Goal: Information Seeking & Learning: Get advice/opinions

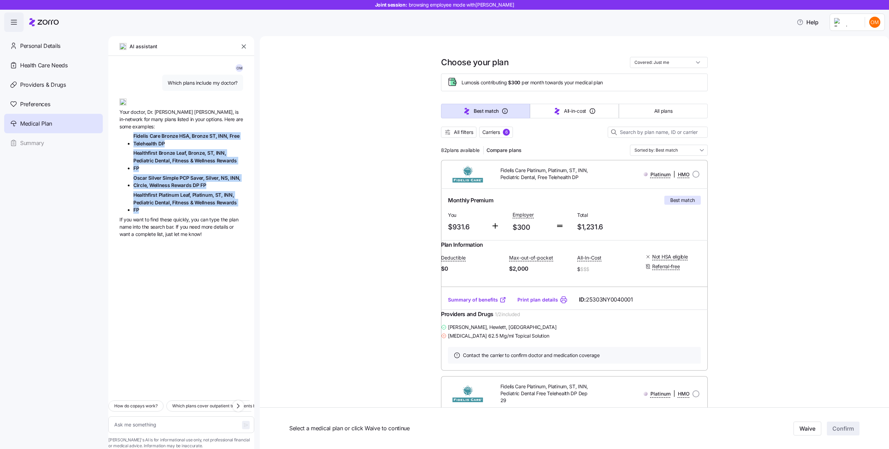
drag, startPoint x: 243, startPoint y: 188, endPoint x: 113, endPoint y: 131, distance: 142.8
click at [113, 131] on div "O M Which plans include my doctor? Your doctor, Dr. Daniel Cohen, is in-network…" at bounding box center [181, 225] width 146 height 339
click at [208, 86] on span "Which plans include my doctor?" at bounding box center [203, 82] width 70 height 7
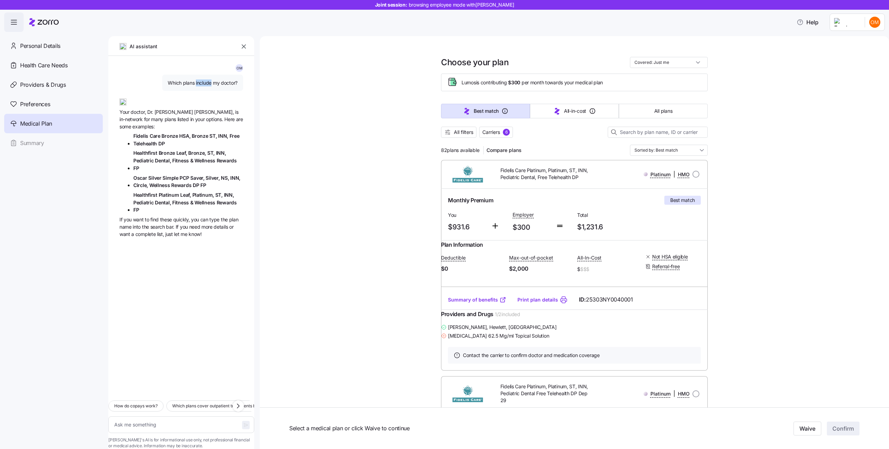
click at [208, 86] on span "Which plans include my doctor?" at bounding box center [203, 82] width 70 height 7
click at [207, 85] on span "Which plans include my doctor?" at bounding box center [203, 82] width 70 height 7
click at [177, 417] on textarea at bounding box center [181, 425] width 146 height 17
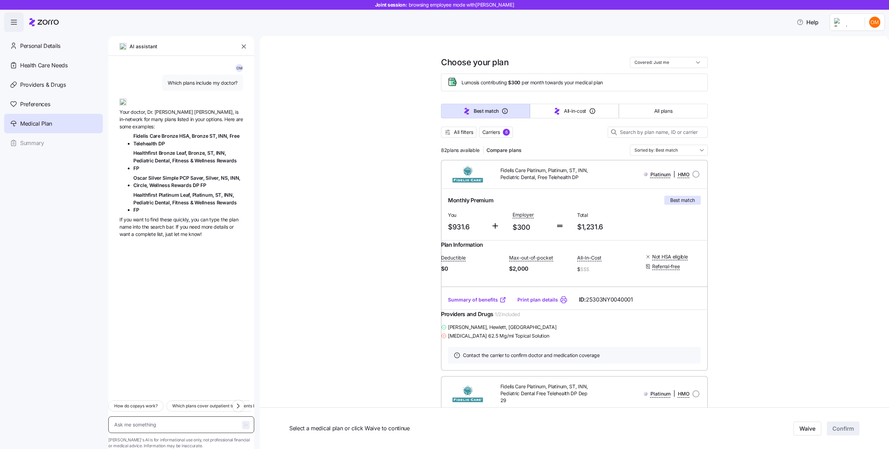
paste textarea "Which plans include my doctor?"
type textarea "Which plans include my doctor?"
type textarea "x"
type textarea "Which plans include my doctor?"
type textarea "x"
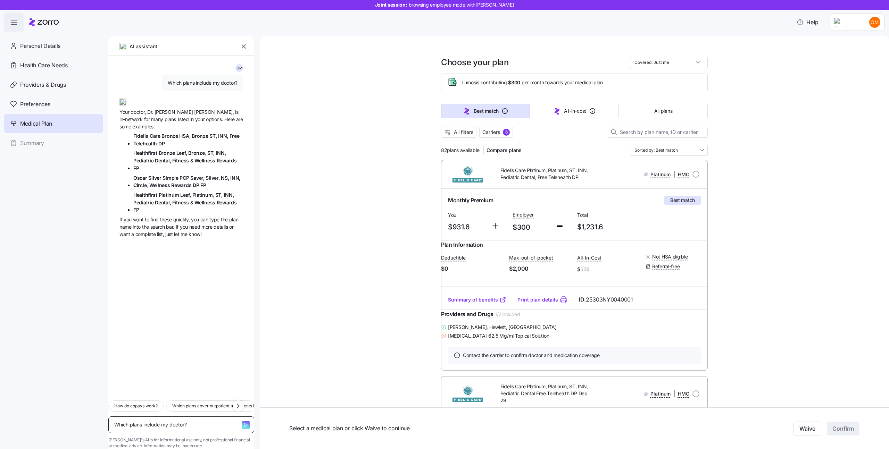
type textarea "Which plans include my doctor?"
click at [201, 81] on span "Which plans include my doctor?" at bounding box center [203, 82] width 70 height 7
click at [200, 81] on span "Which plans include my doctor?" at bounding box center [203, 82] width 70 height 7
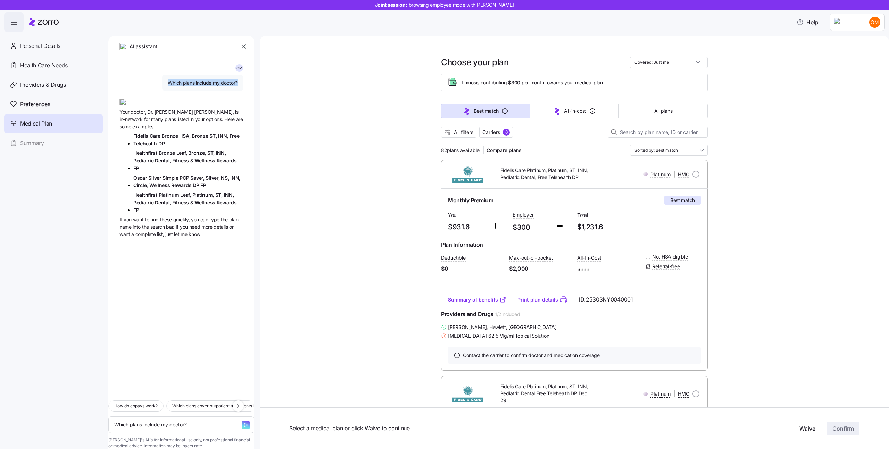
click at [200, 81] on span "Which plans include my doctor?" at bounding box center [203, 82] width 70 height 7
click at [219, 417] on textarea "Which plans include my doctor?" at bounding box center [181, 425] width 146 height 17
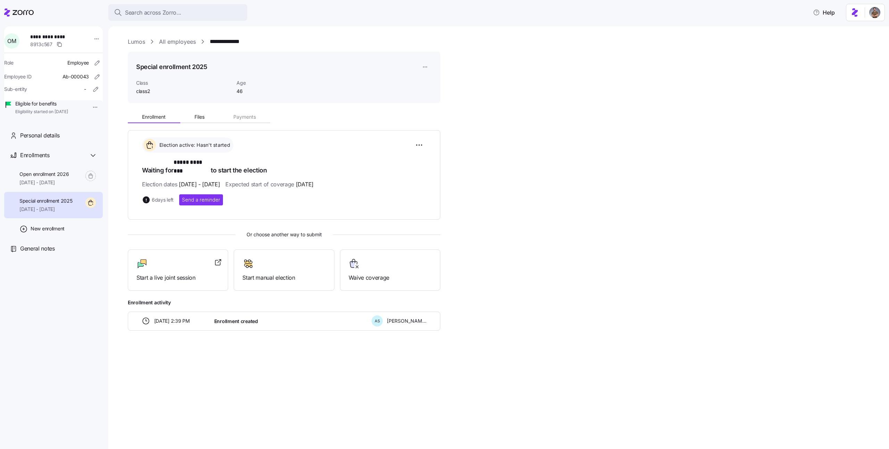
click at [423, 64] on html "**********" at bounding box center [444, 222] width 889 height 445
click at [426, 92] on div "Delete enrollment record" at bounding box center [451, 95] width 56 height 8
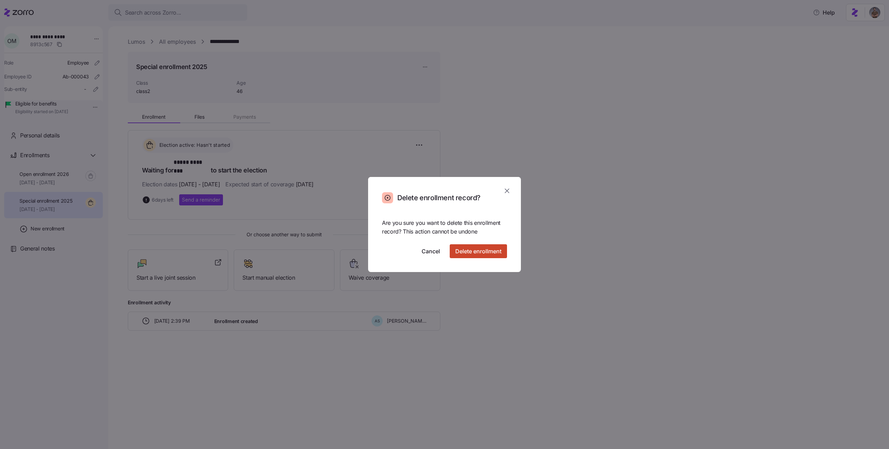
click at [474, 248] on span "Delete enrollment" at bounding box center [478, 251] width 46 height 8
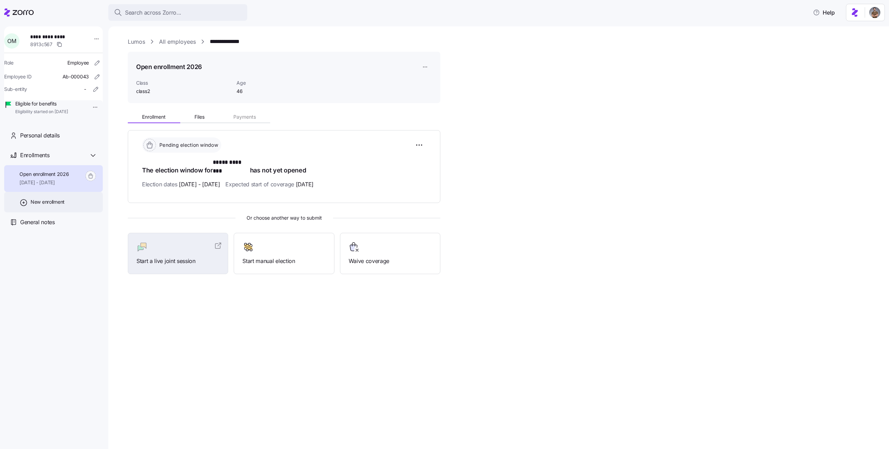
click at [68, 212] on div "New enrollment" at bounding box center [53, 202] width 99 height 20
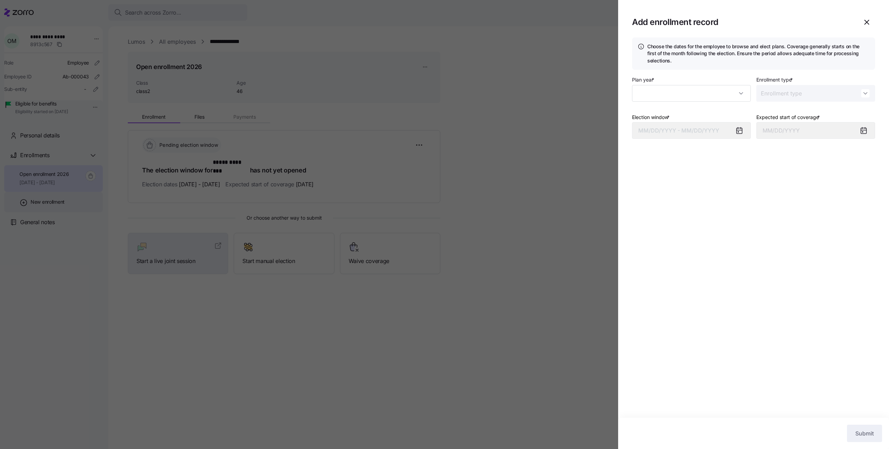
type input "2025"
type input "Special"
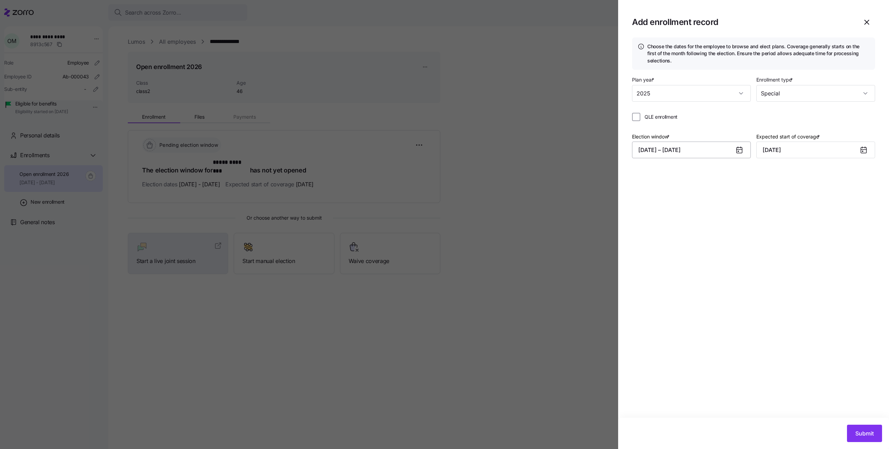
click at [720, 143] on button "[DATE] – [DATE]" at bounding box center [691, 150] width 119 height 17
click at [713, 206] on button "1" at bounding box center [714, 207] width 17 height 17
click at [747, 279] on button "31" at bounding box center [748, 275] width 17 height 17
click at [776, 154] on input "[DATE]" at bounding box center [815, 150] width 119 height 17
click at [773, 170] on icon "button" at bounding box center [770, 174] width 8 height 8
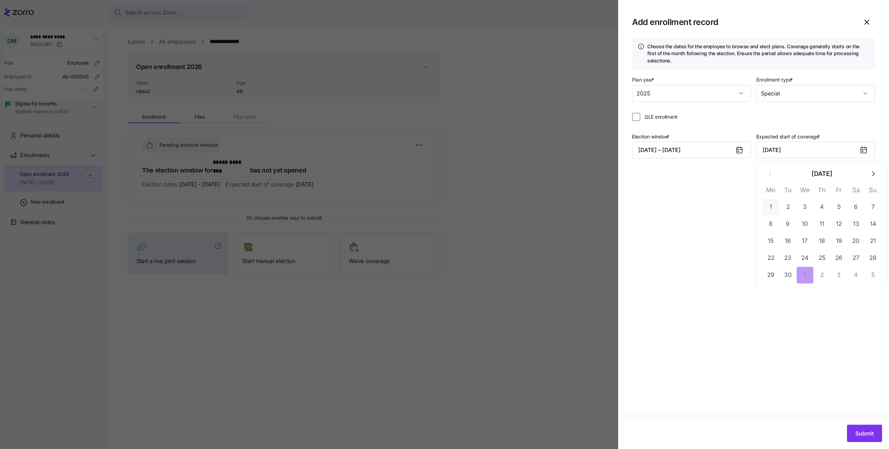
click at [769, 203] on button "1" at bounding box center [770, 207] width 17 height 17
type input "[DATE]"
click at [857, 430] on span "Submit" at bounding box center [864, 433] width 18 height 8
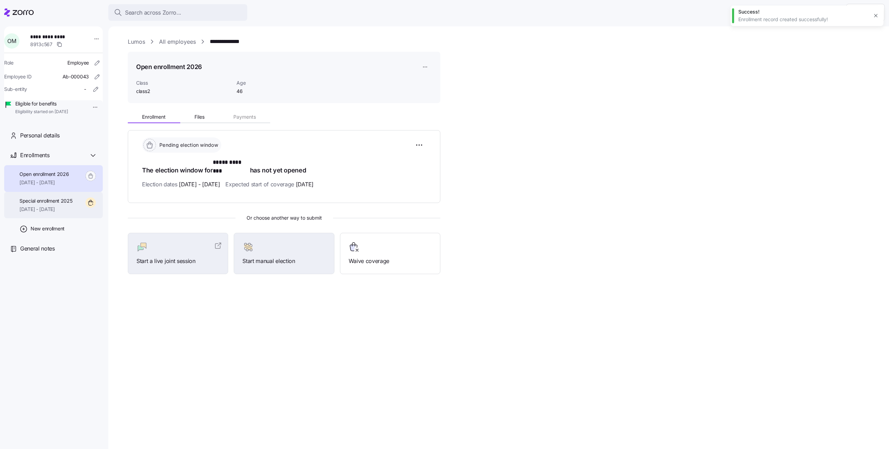
click at [81, 209] on div "Special enrollment 2025 [DATE] - [DATE]" at bounding box center [53, 205] width 99 height 27
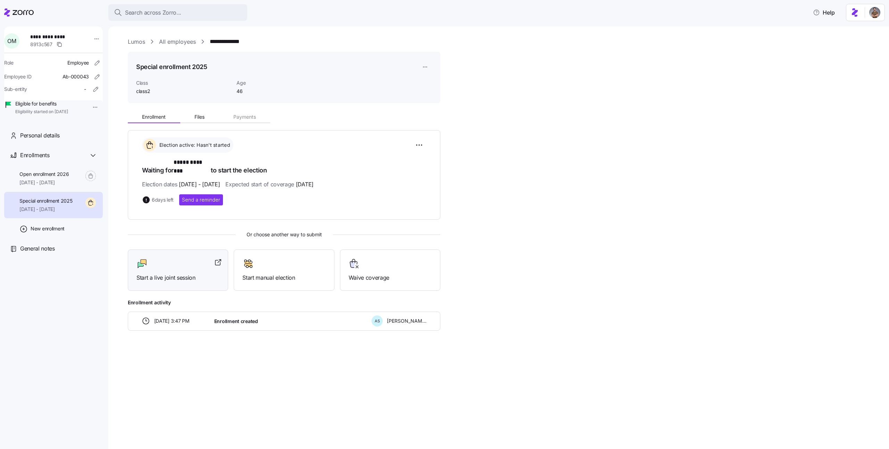
click at [196, 274] on span "Start a live joint session" at bounding box center [177, 278] width 83 height 9
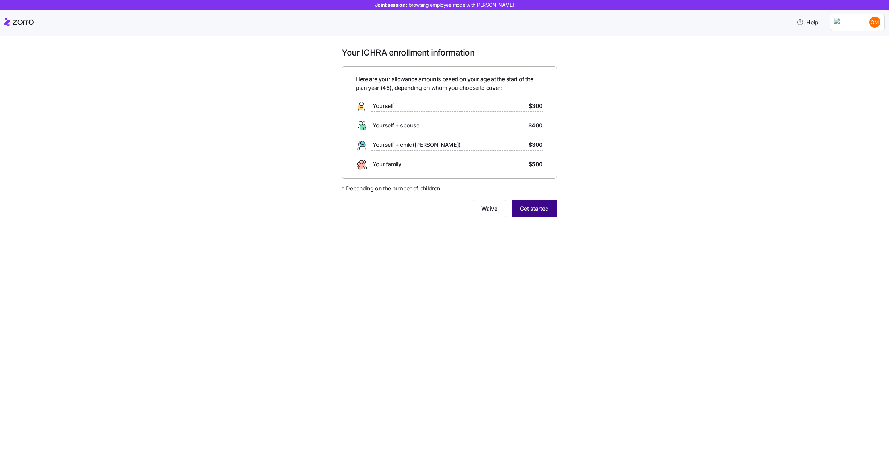
click at [532, 216] on button "Get started" at bounding box center [533, 208] width 45 height 17
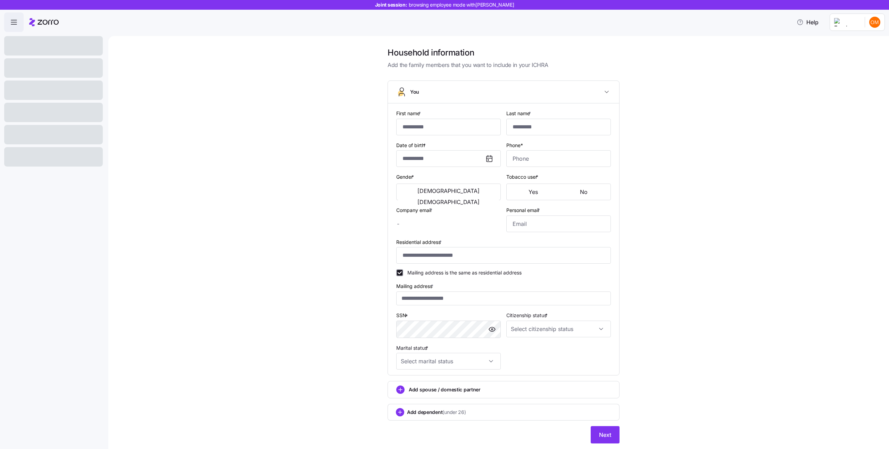
type input "*****"
type input "********"
type input "oscar.mitchell@company.com"
type input "cayla.volkman46@hotmail.co"
type input "**********"
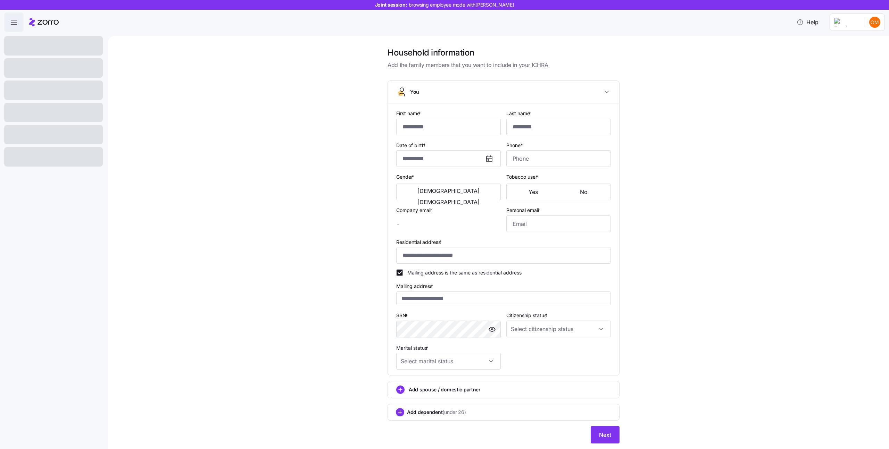
checkbox input "true"
type input "**********"
type input "(212) 555-0043"
type input "US citizen"
type input "Single"
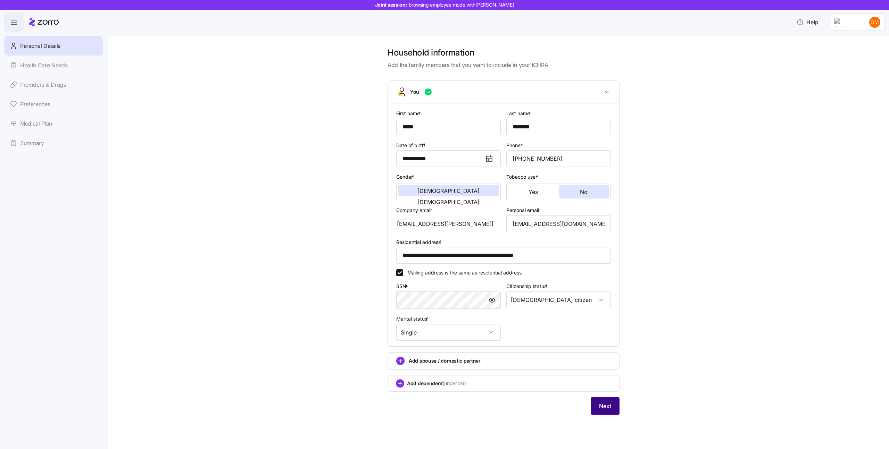
click at [615, 414] on button "Next" at bounding box center [604, 405] width 29 height 17
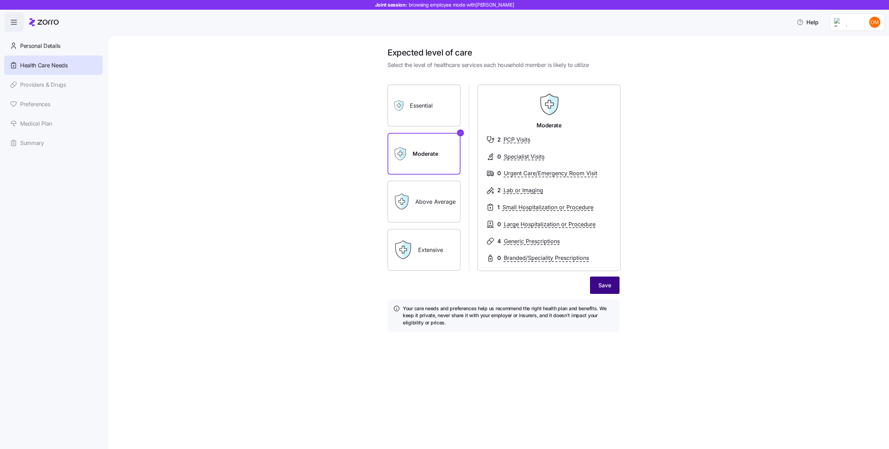
click at [610, 289] on span "Save" at bounding box center [604, 285] width 13 height 8
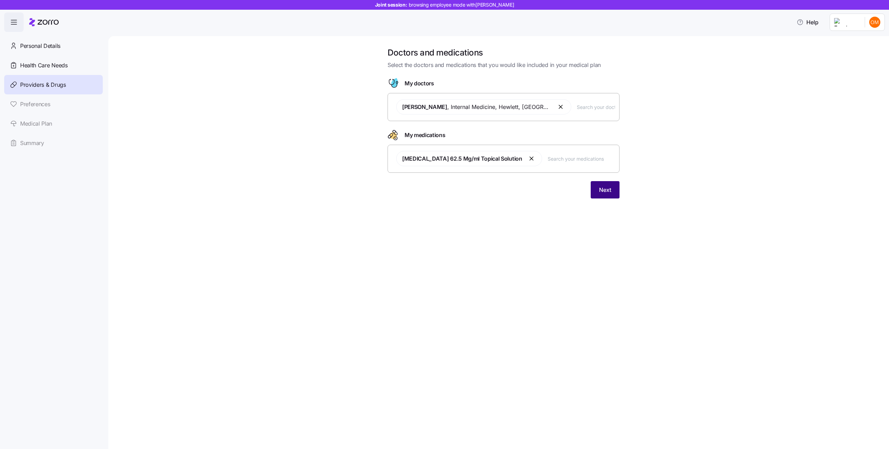
click at [604, 193] on span "Next" at bounding box center [605, 190] width 12 height 8
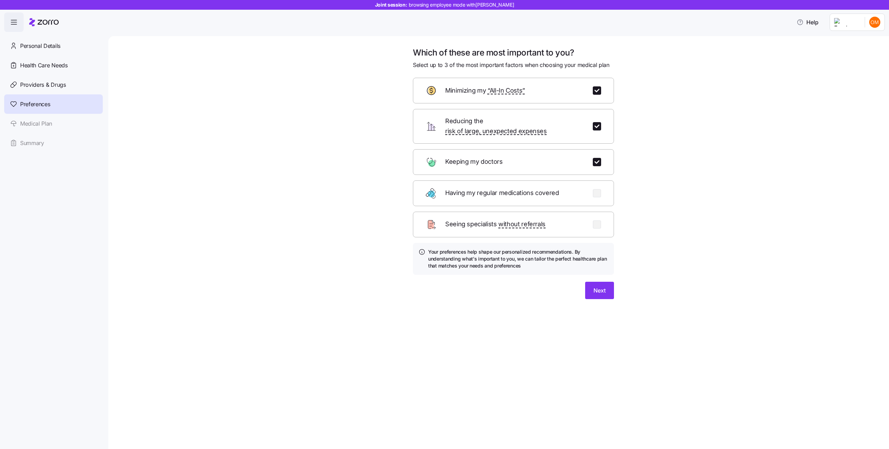
click at [584, 282] on div "Next" at bounding box center [513, 290] width 201 height 17
click at [596, 286] on span "Next" at bounding box center [599, 290] width 12 height 8
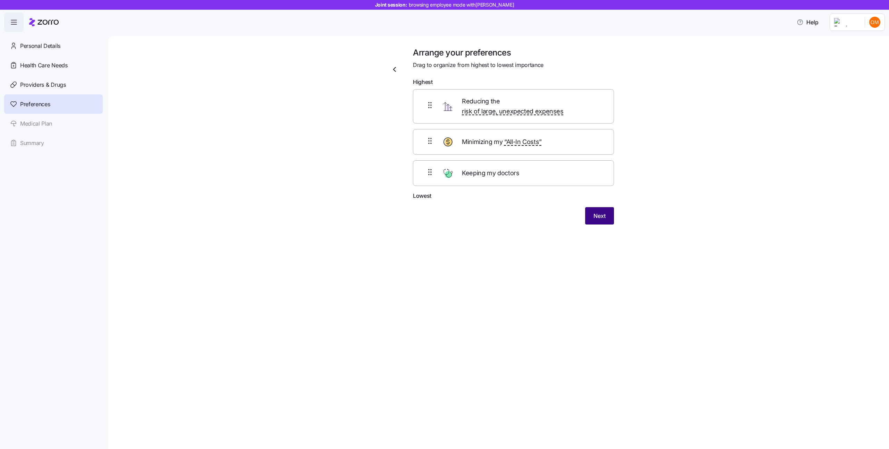
click at [589, 212] on button "Next" at bounding box center [599, 215] width 29 height 17
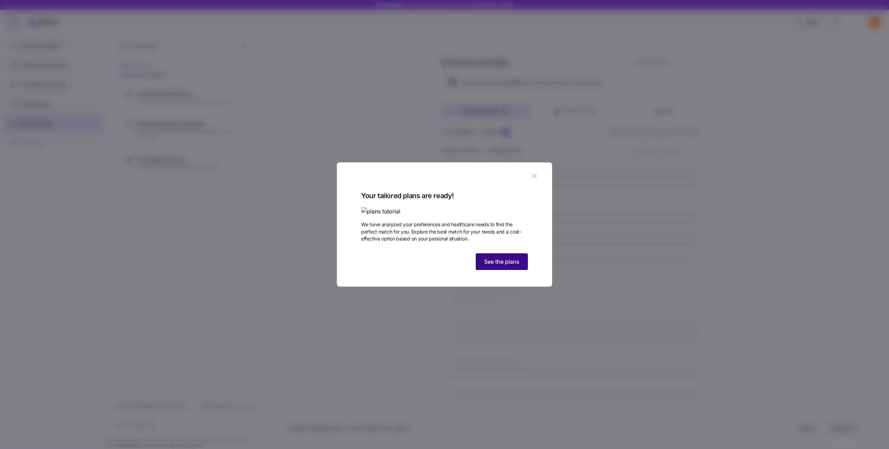
click at [522, 270] on button "See the plans" at bounding box center [502, 261] width 52 height 17
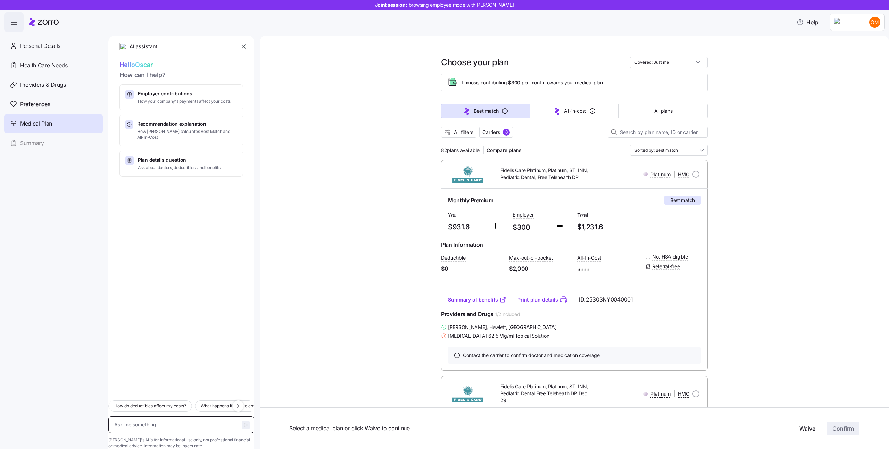
click at [200, 417] on textarea at bounding box center [181, 425] width 146 height 17
type textarea "x"
type textarea "W"
type textarea "x"
type textarea "Wh"
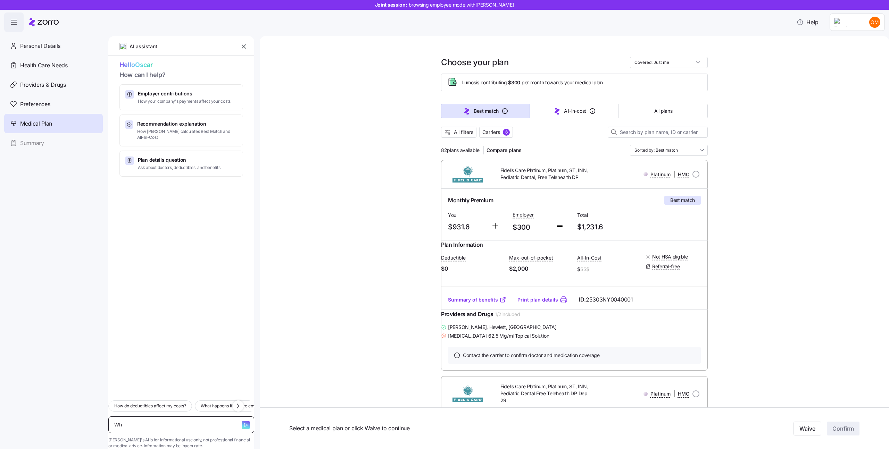
type textarea "x"
type textarea "Whi"
type textarea "x"
type textarea "Whic"
type textarea "x"
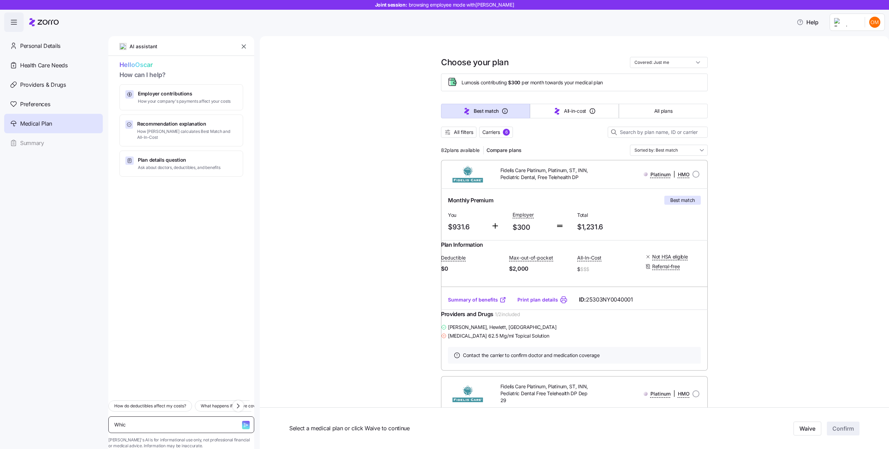
type textarea "Which"
type textarea "x"
type textarea "Which"
type textarea "x"
type textarea "Which p"
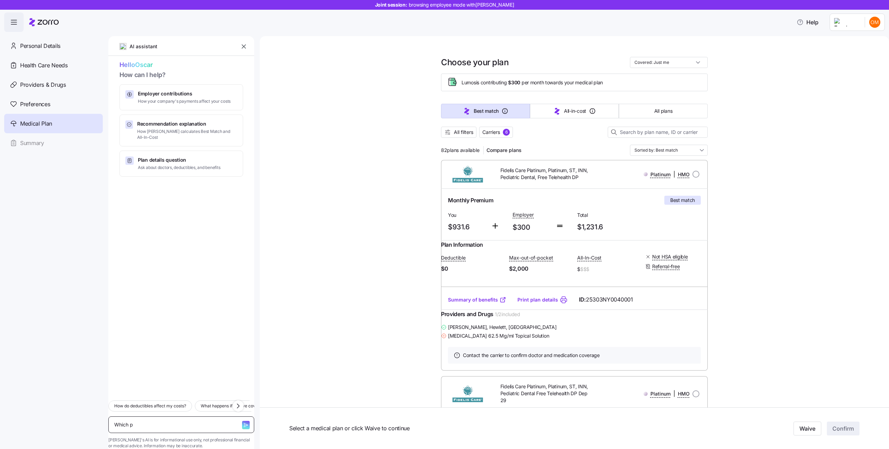
type textarea "x"
type textarea "Which pl"
type textarea "x"
type textarea "Which pla"
type textarea "x"
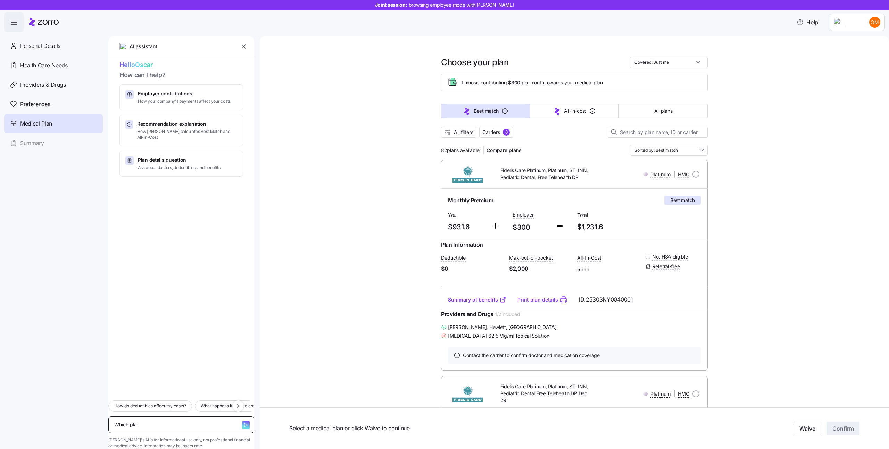
type textarea "Which plan"
type textarea "x"
type textarea "Which plans"
type textarea "x"
type textarea "Which plans i"
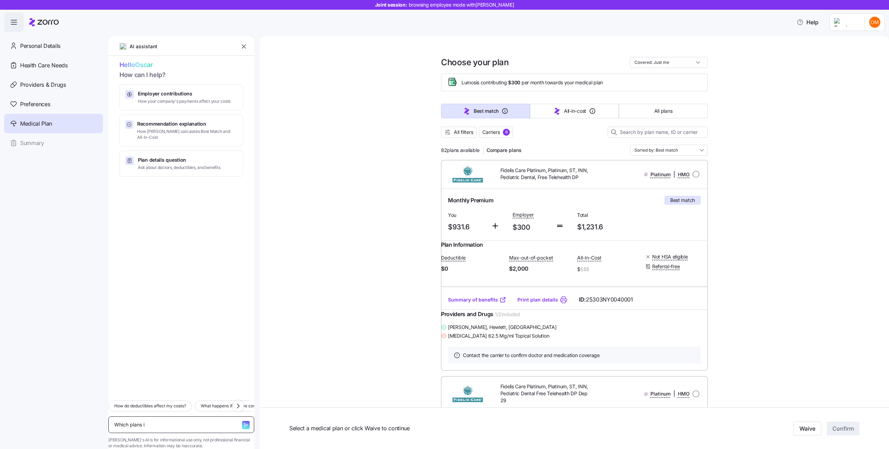
type textarea "x"
type textarea "Which plans inc"
type textarea "x"
type textarea "Which plans incl"
type textarea "x"
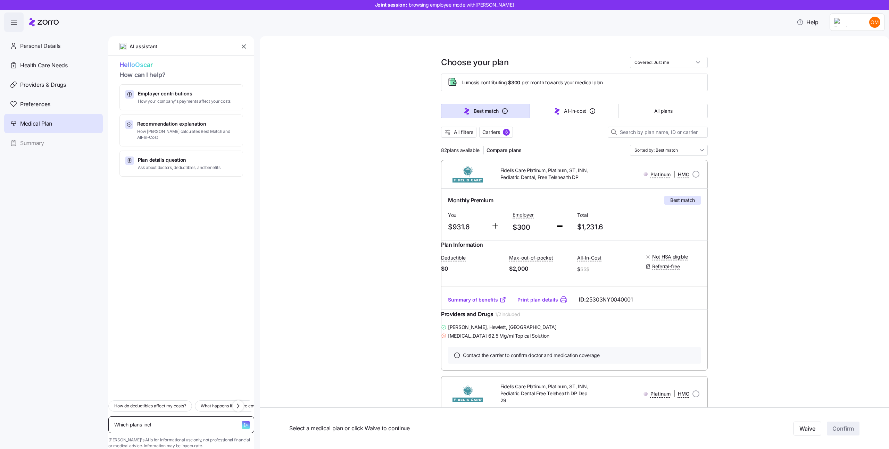
type textarea "Which plans inclu"
type textarea "x"
type textarea "Which plans includ"
type textarea "x"
type textarea "Which plans include"
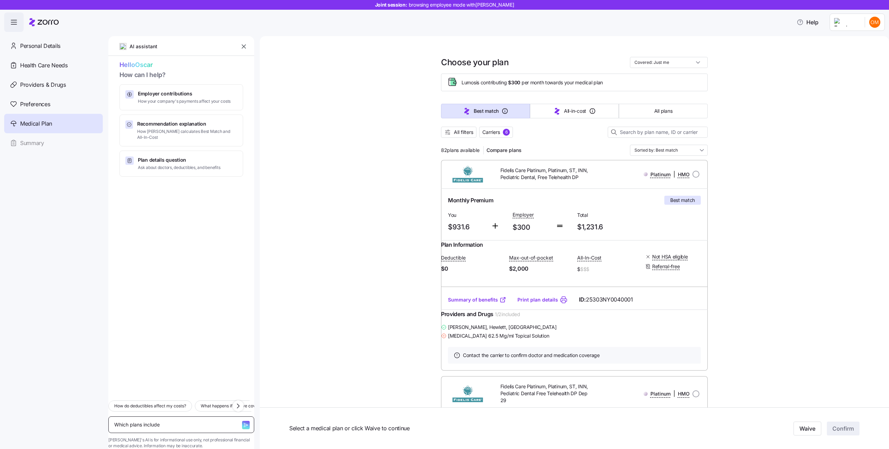
type textarea "x"
type textarea "Which plans include"
type textarea "x"
type textarea "Which plans include m"
type textarea "x"
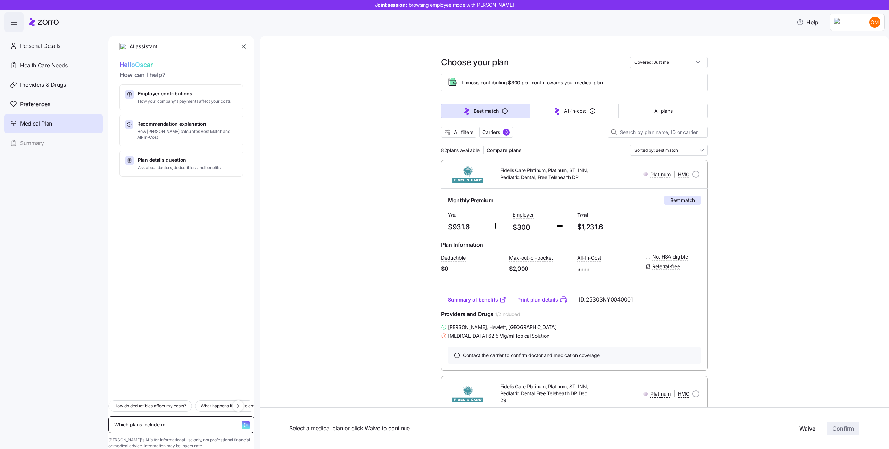
type textarea "Which plans include my"
type textarea "x"
type textarea "Which plans include my"
type textarea "x"
type textarea "Which plans include my d"
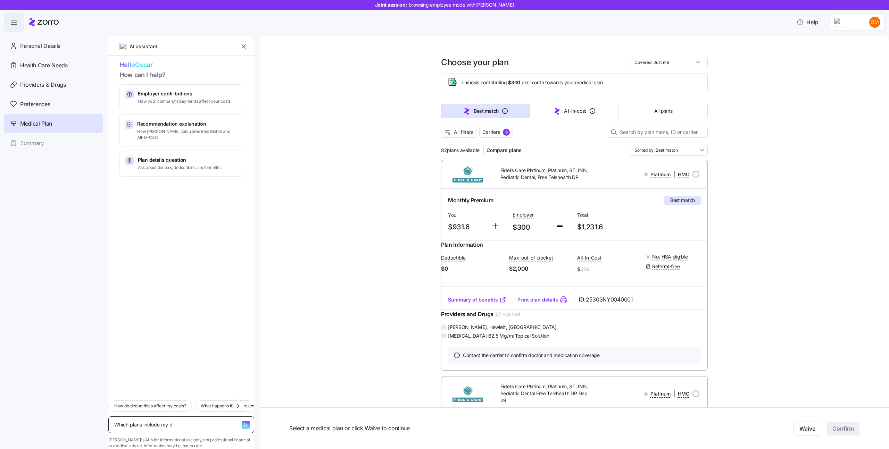
type textarea "x"
type textarea "Which plans include my do"
type textarea "x"
type textarea "Which plans include my doc"
type textarea "x"
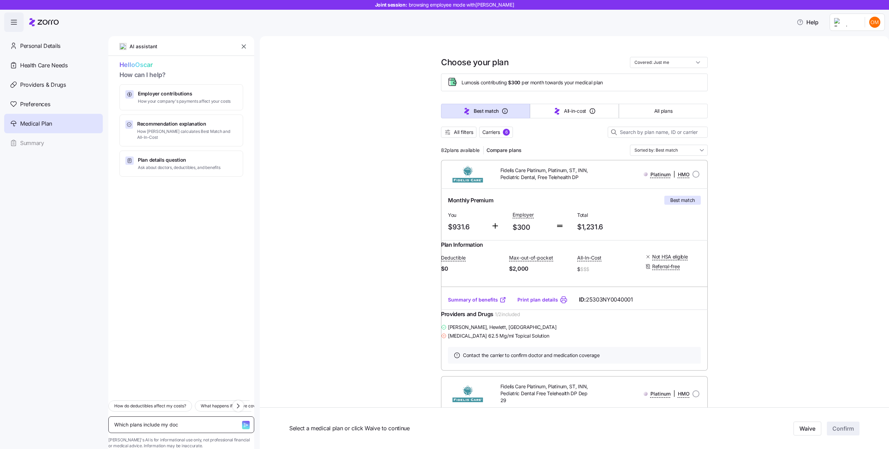
type textarea "Which plans include my doct"
type textarea "x"
type textarea "Which plans include my docto"
type textarea "x"
type textarea "Which plans include my doctor"
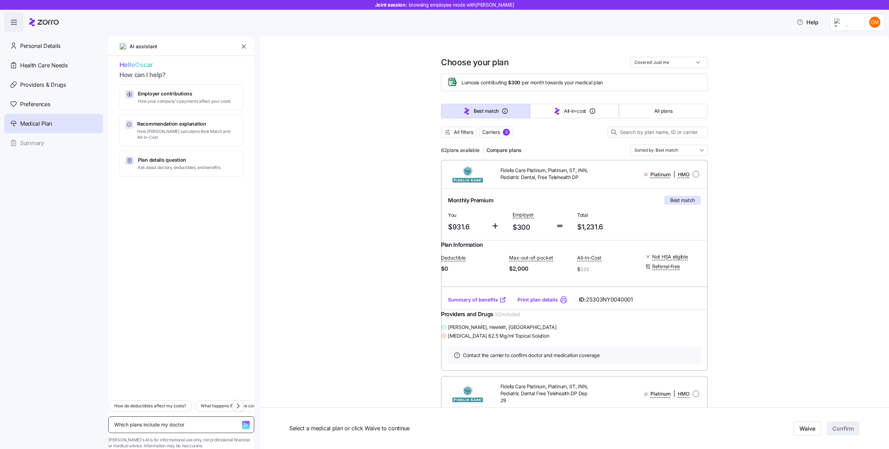
type textarea "x"
type textarea "Which plans include my doctor?"
type textarea "x"
type textarea "Which plans include my doctor?"
type textarea "x"
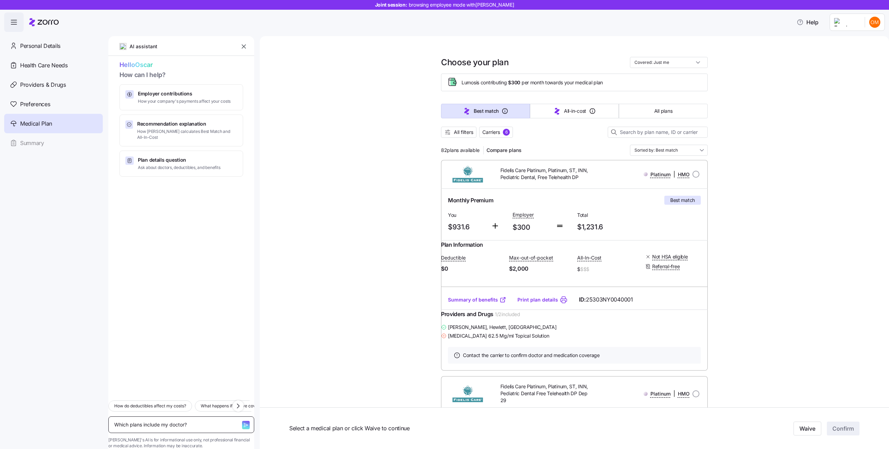
type textarea "Which plans include my doctor? G"
type textarea "x"
type textarea "Which plans include my doctor? Gi"
type textarea "x"
type textarea "Which plans include my doctor? Giv"
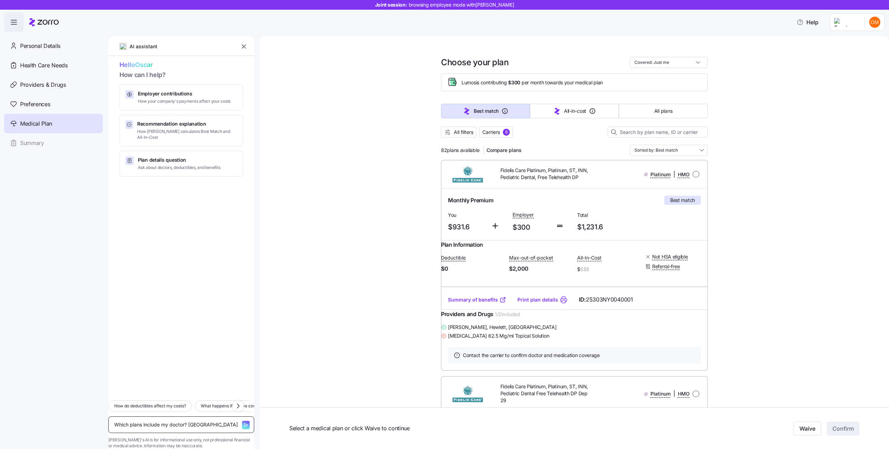
type textarea "x"
type textarea "Which plans include my doctor? Give"
type textarea "x"
type textarea "Which plans include my doctor? Give"
type textarea "x"
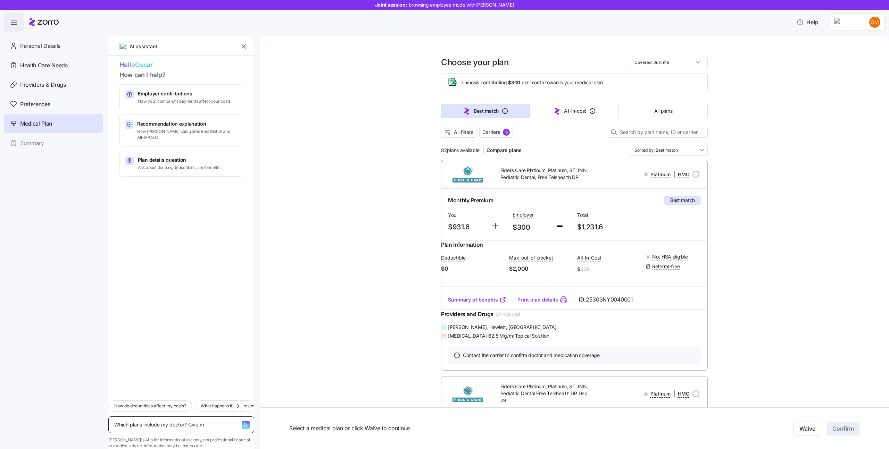
type textarea "Which plans include my doctor? Give me"
type textarea "x"
type textarea "Which plans include my doctor? Give me"
type textarea "x"
type textarea "Which plans include my doctor? Give me o"
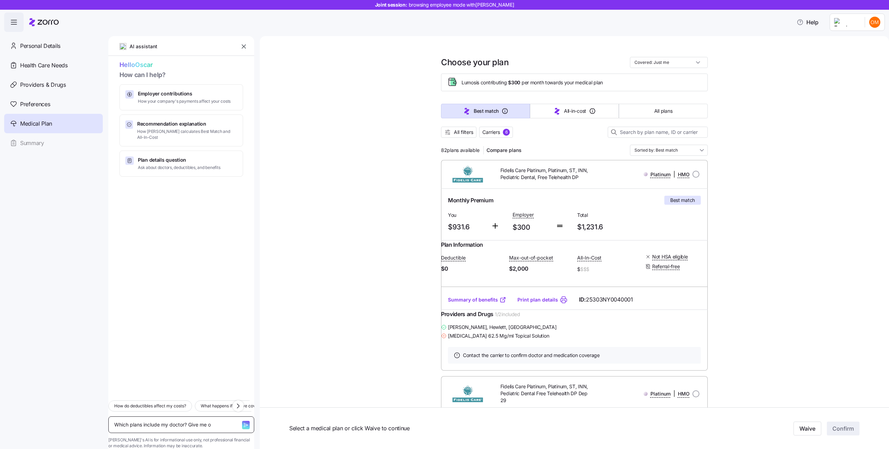
type textarea "x"
type textarea "Which plans include my doctor? Give me on"
type textarea "x"
type textarea "Which plans include my doctor? Give me onl"
type textarea "x"
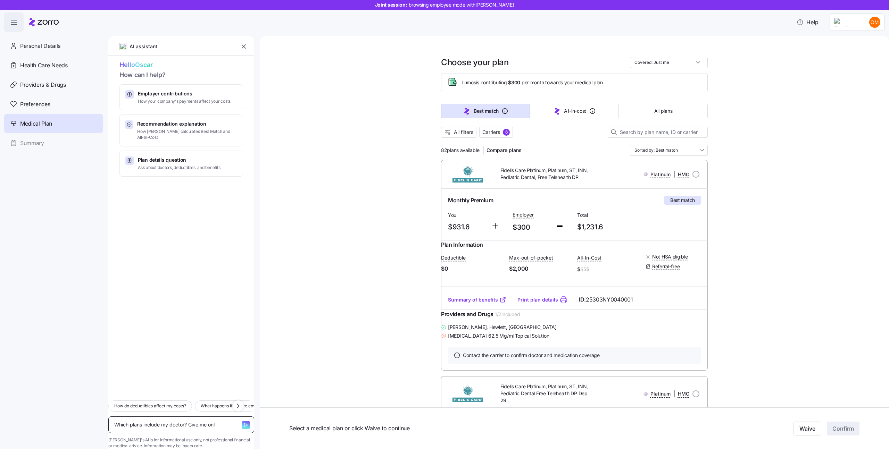
type textarea "Which plans include my doctor? Give me only"
type textarea "x"
type textarea "Which plans include my doctor? Give me only"
type textarea "x"
type textarea "Which plans include my doctor? Give me only t"
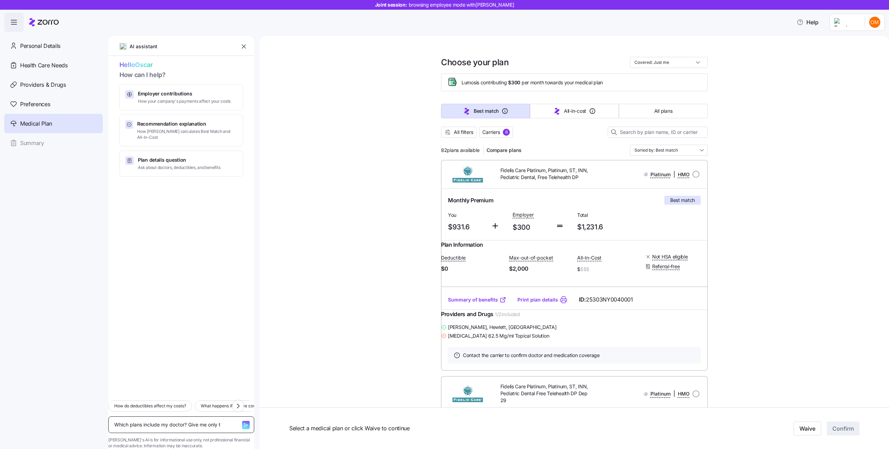
type textarea "x"
type textarea "Which plans include my doctor? Give me only th"
type textarea "x"
type textarea "Which plans include my doctor? Give me only the"
type textarea "x"
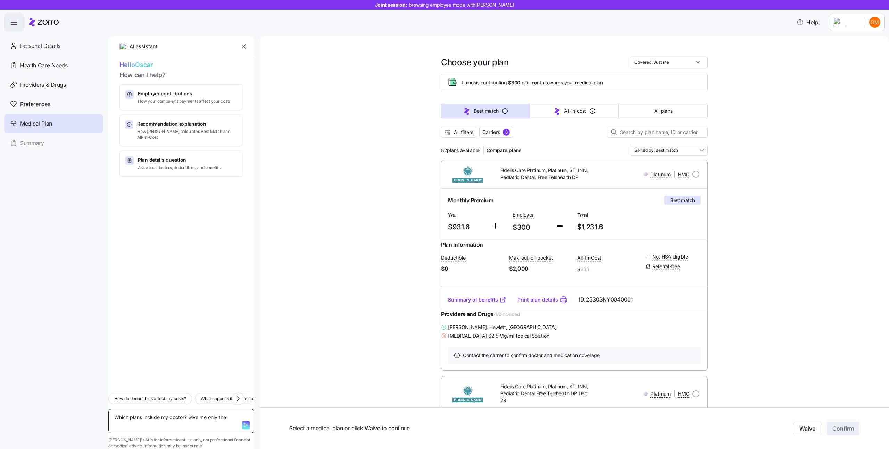
type textarea "Which plans include my doctor? Give me only the"
type textarea "x"
type textarea "Which plans include my doctor? Give me only the f"
type textarea "x"
type textarea "Which plans include my doctor? Give me only the fi"
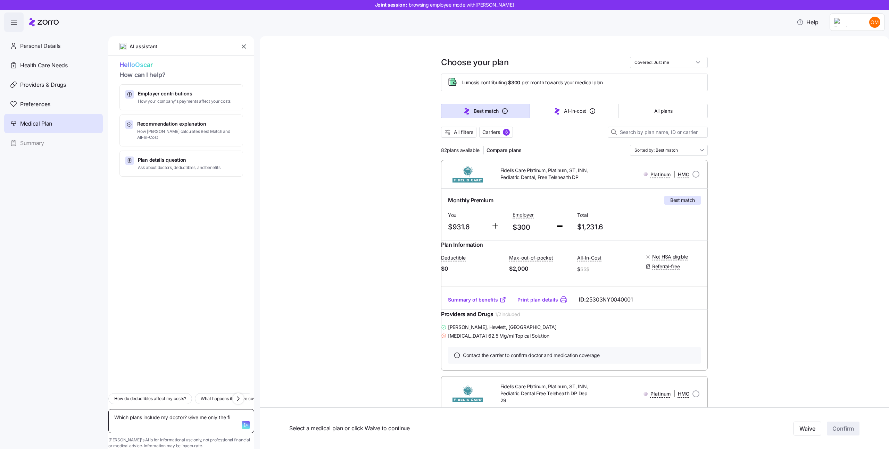
type textarea "x"
type textarea "Which plans include my doctor? Give me only the fir"
type textarea "x"
type textarea "Which plans include my doctor? Give me only the firs"
type textarea "x"
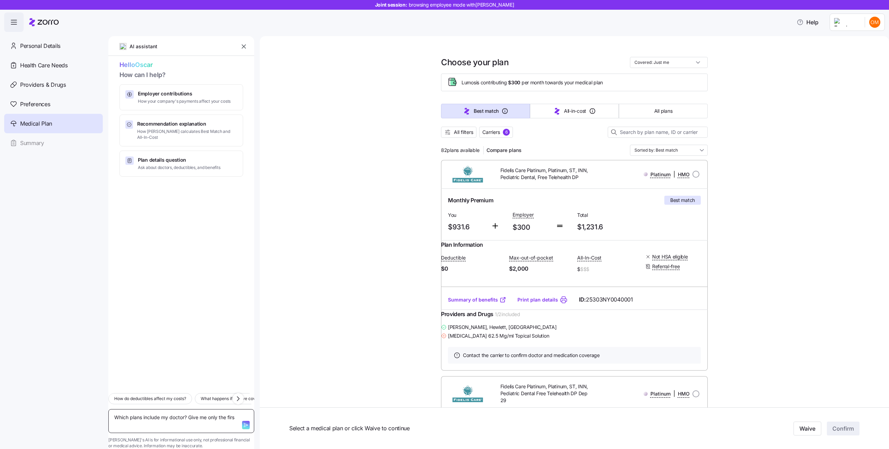
type textarea "Which plans include my doctor? Give me only the first"
type textarea "x"
type textarea "Which plans include my doctor? Give me only the first"
type textarea "x"
type textarea "Which plans include my doctor? Give me only the first f"
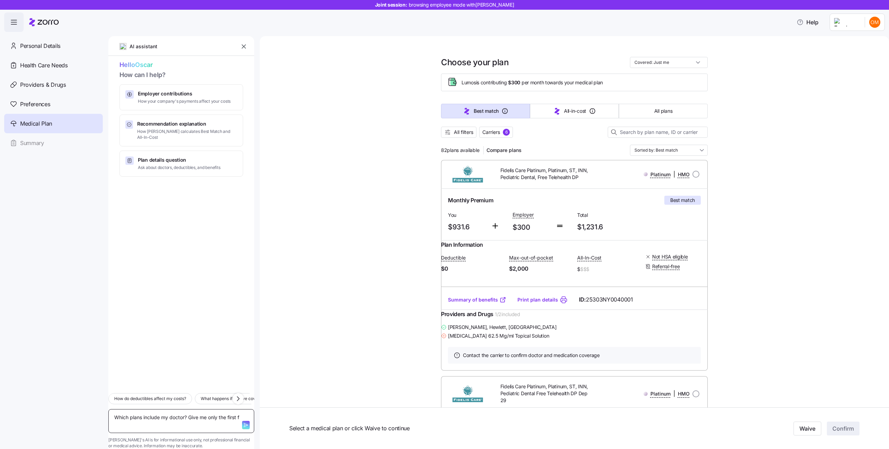
type textarea "x"
type textarea "Which plans include my doctor? Give me only the first fo"
type textarea "x"
type textarea "Which plans include my doctor? Give me only the first fou"
type textarea "x"
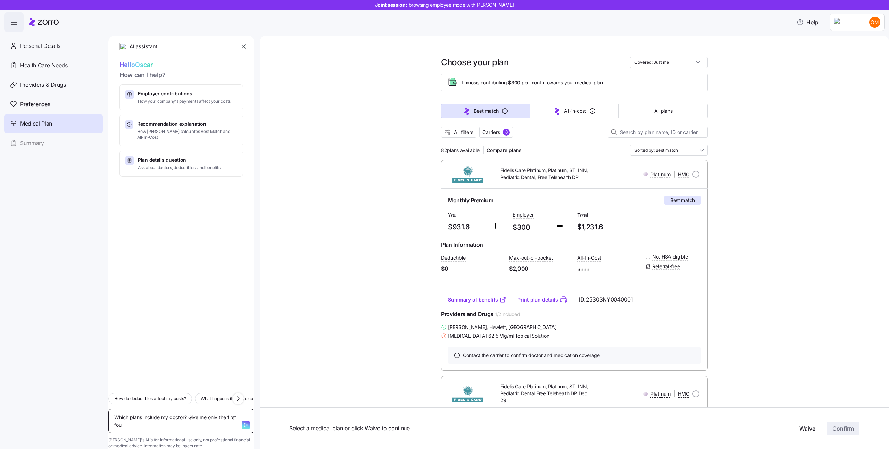
type textarea "Which plans include my doctor? Give me only the first four"
type textarea "x"
type textarea "Which plans include my doctor? Give me only the first four."
type textarea "x"
type textarea "Which plans include my doctor? Give me only the first four"
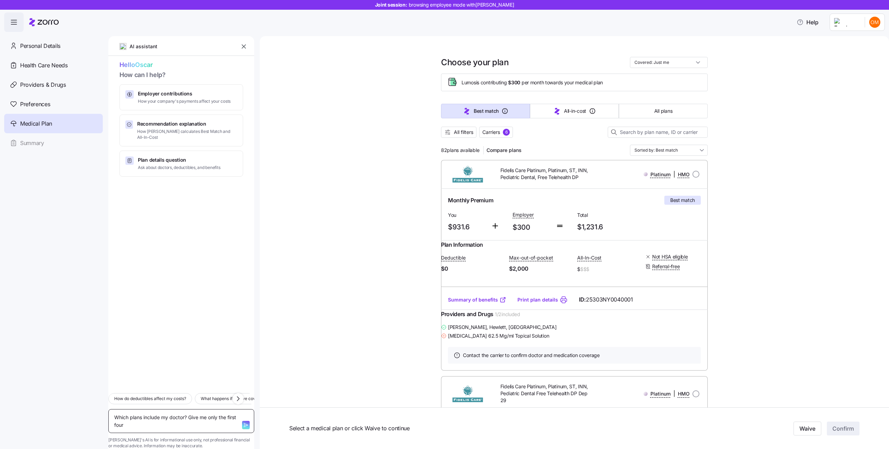
type textarea "x"
type textarea "Which plans include my doctor? Give me only the first fou"
type textarea "x"
type textarea "Which plans include my doctor? Give me only the first fo"
type textarea "x"
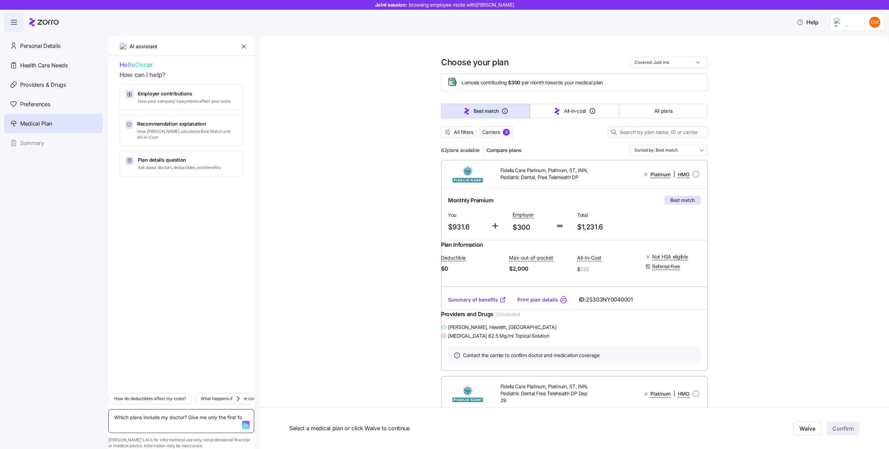
type textarea "Which plans include my doctor? Give me only the first f"
type textarea "x"
type textarea "Which plans include my doctor? Give me only the first"
type textarea "x"
type textarea "Which plans include my doctor? Give me only the first"
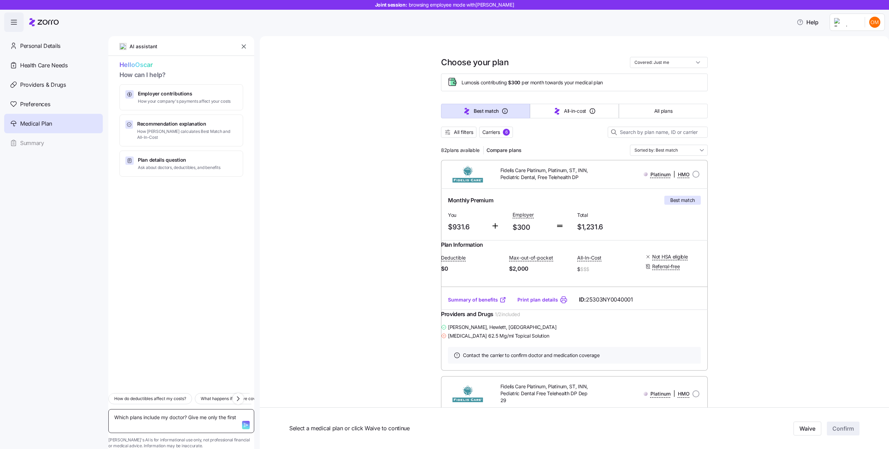
type textarea "x"
type textarea "Which plans include my doctor? Give me only the firs"
type textarea "x"
type textarea "Which plans include my doctor? Give me only the fir"
type textarea "x"
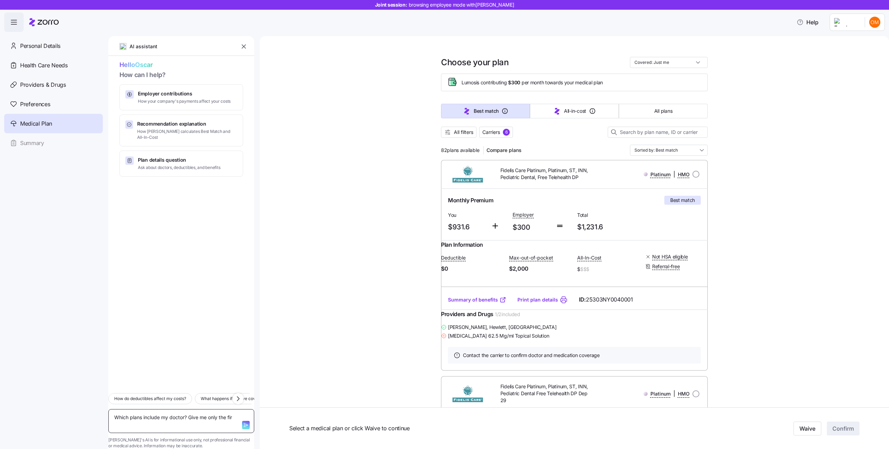
type textarea "Which plans include my doctor? Give me only the fi"
type textarea "x"
type textarea "Which plans include my doctor? Give me only the f"
type textarea "x"
type textarea "Which plans include my doctor? Give me only the fo"
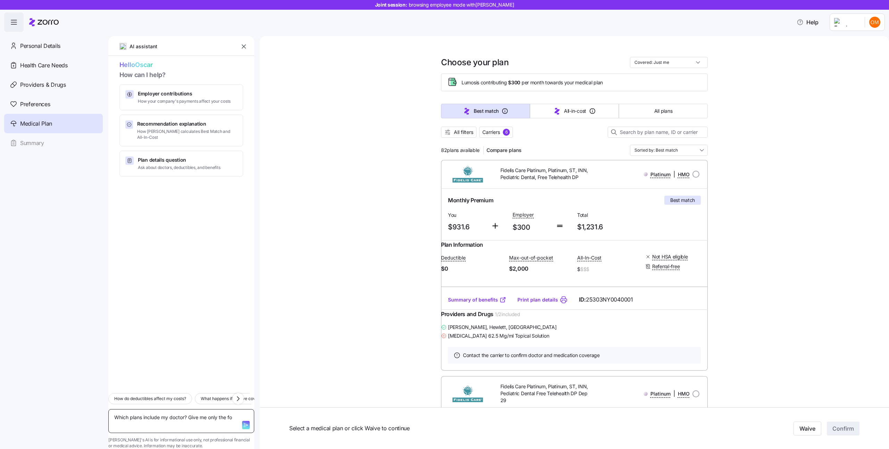
type textarea "x"
type textarea "Which plans include my doctor? Give me only the fou"
type textarea "x"
type textarea "Which plans include my doctor? Give me only the four"
type textarea "x"
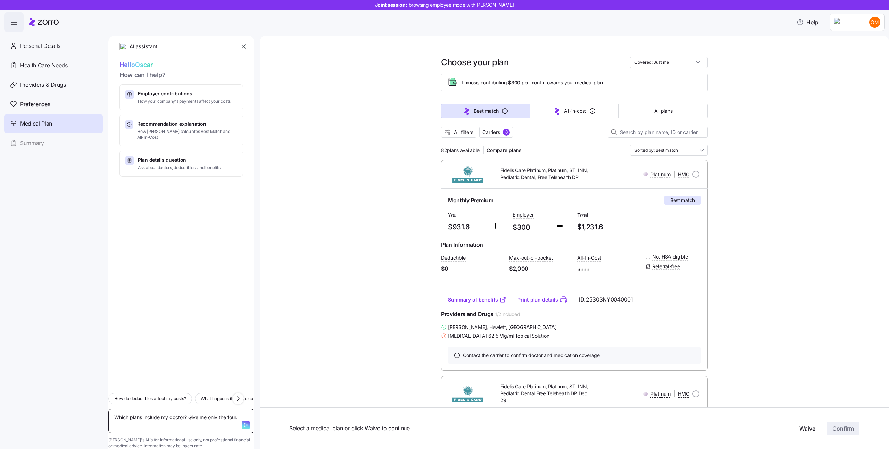
type textarea "Which plans include my doctor? Give me only the four."
type textarea "x"
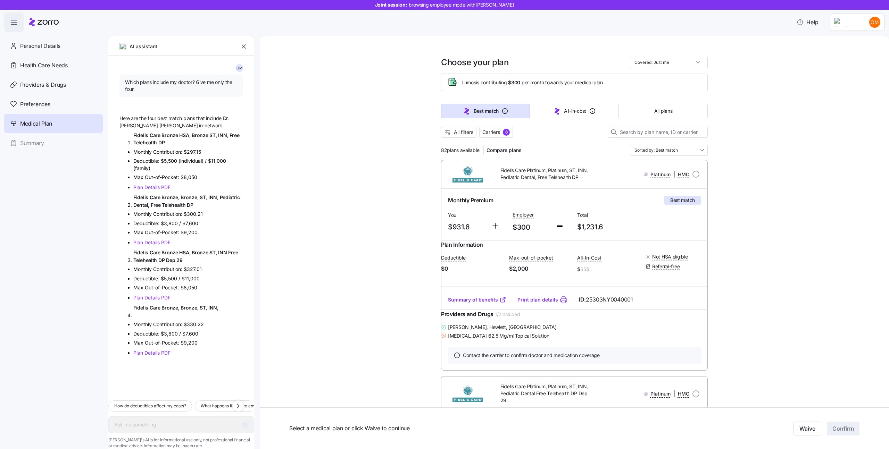
type textarea "x"
drag, startPoint x: 197, startPoint y: 81, endPoint x: 229, endPoint y: 111, distance: 43.5
click at [229, 111] on div "O M Which plans include my doctor? Give me only the four. Here are the four bes…" at bounding box center [181, 225] width 146 height 339
click at [213, 82] on span "Which plans include my doctor? Give me only the four." at bounding box center [181, 86] width 112 height 14
drag, startPoint x: 199, startPoint y: 82, endPoint x: 218, endPoint y: 102, distance: 27.7
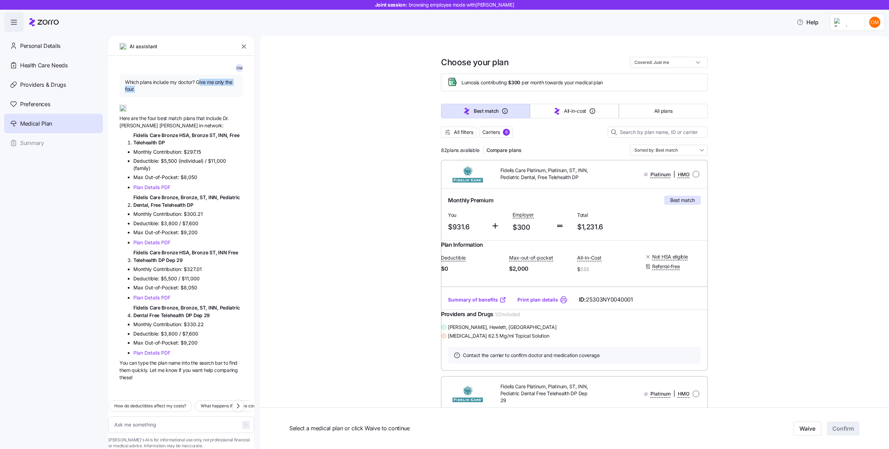
click at [218, 102] on div "O M Which plans include my doctor? Give me only the four. Here are the four bes…" at bounding box center [181, 225] width 146 height 339
click at [238, 106] on div "Here are the four best match plans that include Dr. Daniel Cohen in-network:" at bounding box center [181, 114] width 124 height 30
